Goal: Information Seeking & Learning: Check status

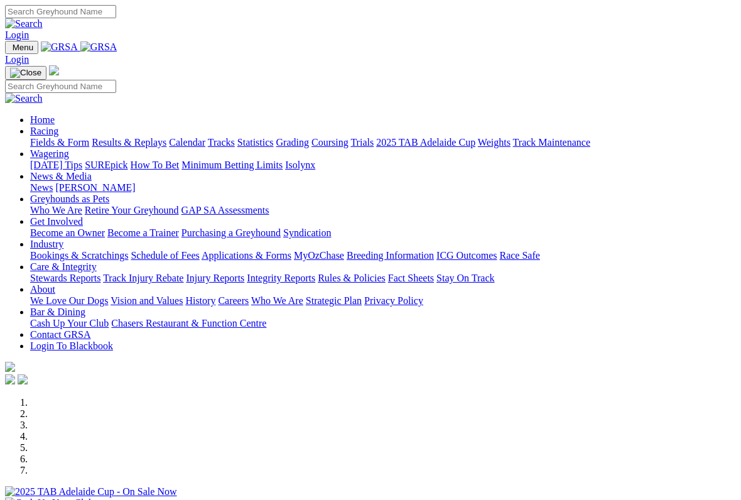
click at [58, 126] on link "Racing" at bounding box center [44, 131] width 28 height 11
click at [46, 137] on link "Fields & Form" at bounding box center [59, 142] width 59 height 11
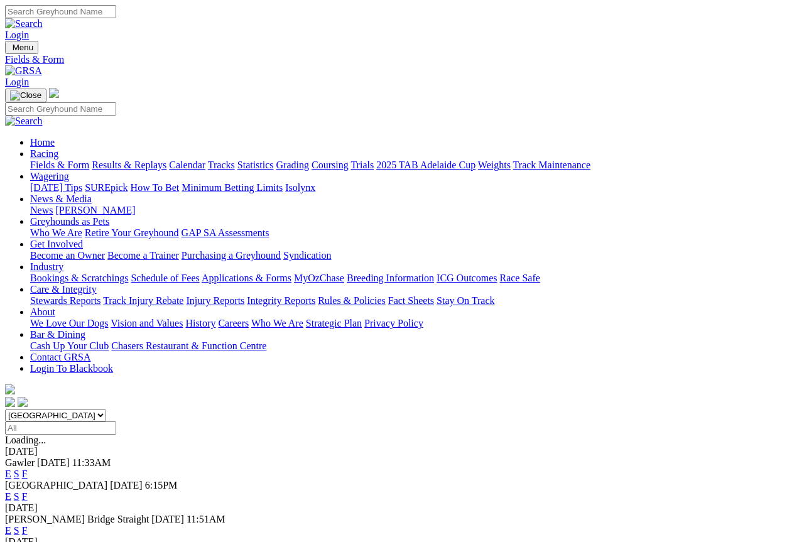
scroll to position [1, 0]
click at [58, 147] on link "Racing" at bounding box center [44, 152] width 28 height 11
click at [159, 158] on link "Results & Replays" at bounding box center [129, 163] width 75 height 11
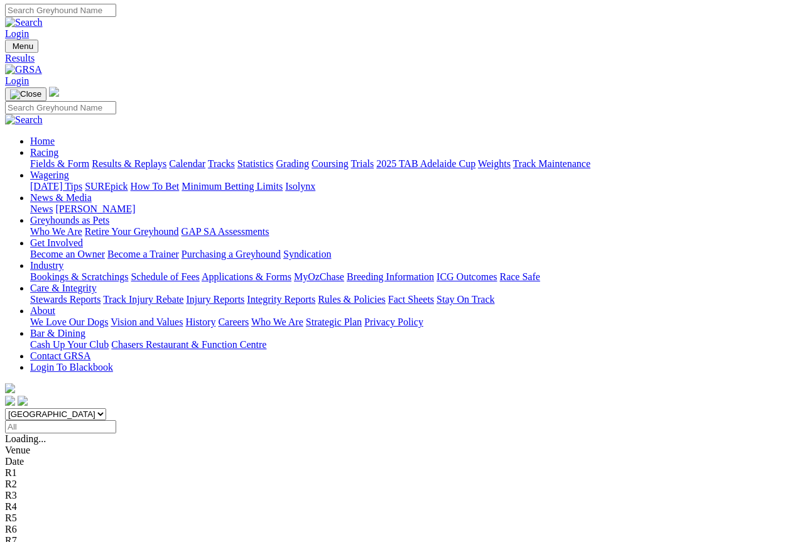
scroll to position [1, 0]
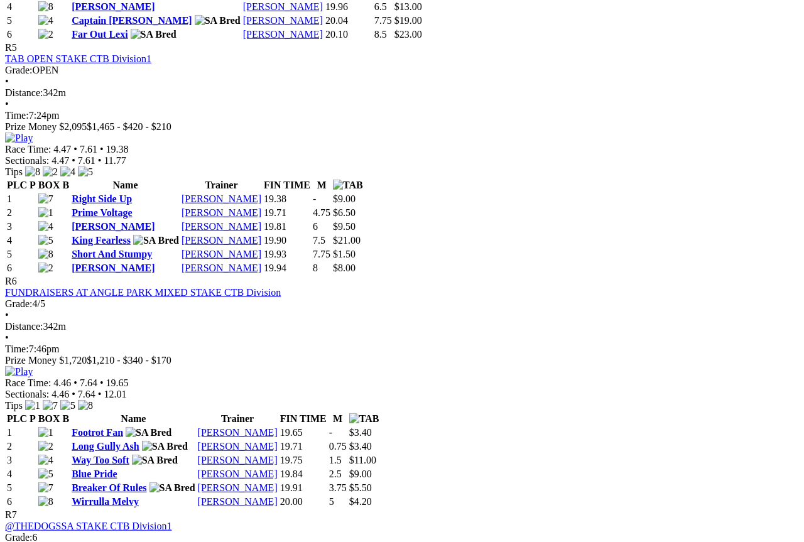
scroll to position [1453, 0]
